Goal: Understand process/instructions: Learn how to perform a task or action

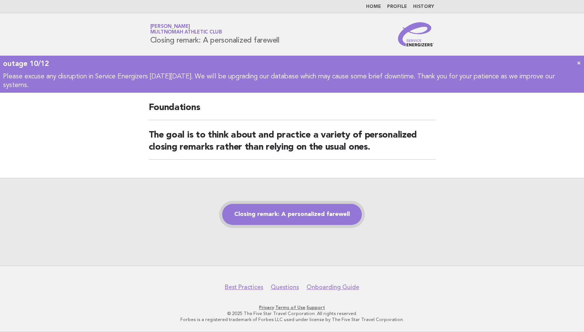
click at [315, 220] on link "Closing remark: A personalized farewell" at bounding box center [292, 214] width 140 height 21
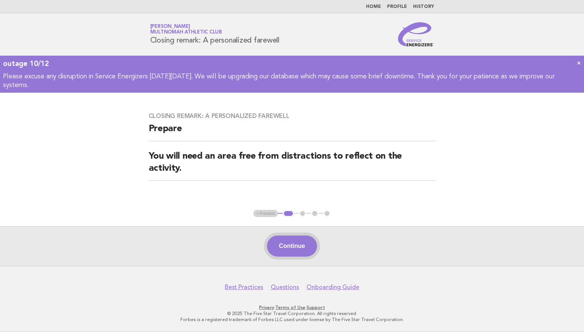
click at [306, 247] on button "Continue" at bounding box center [292, 245] width 50 height 21
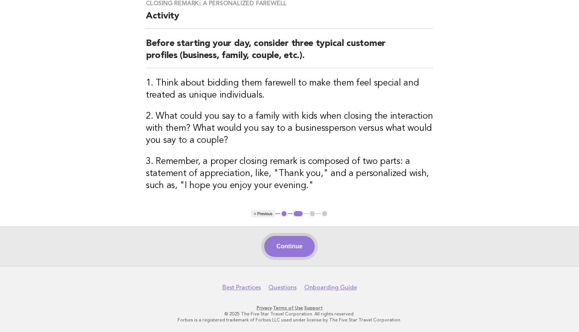
click at [301, 250] on button "Continue" at bounding box center [289, 246] width 50 height 21
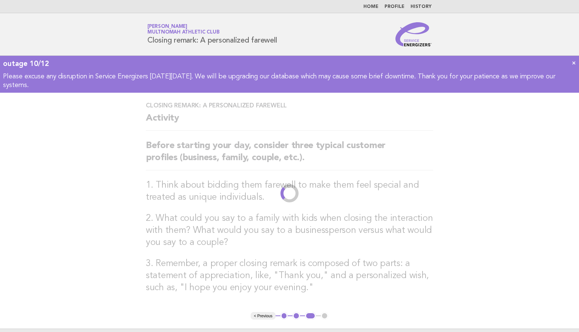
click at [530, 179] on main "Closing remark: A personalized farewell Activity Before starting your day, cons…" at bounding box center [289, 230] width 579 height 275
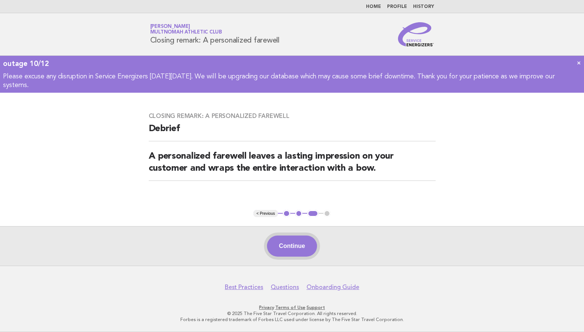
click at [298, 241] on button "Continue" at bounding box center [292, 245] width 50 height 21
